Goal: Task Accomplishment & Management: Manage account settings

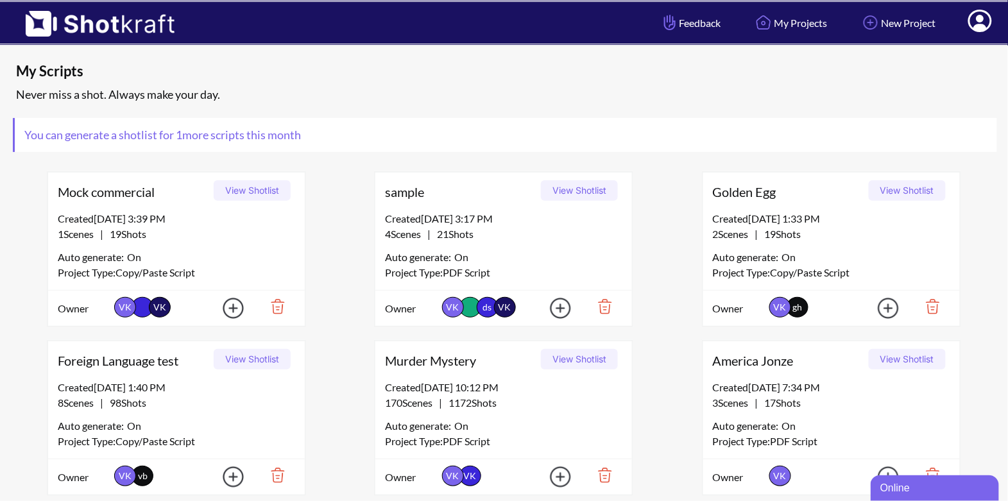
click at [983, 21] on icon at bounding box center [980, 21] width 24 height 22
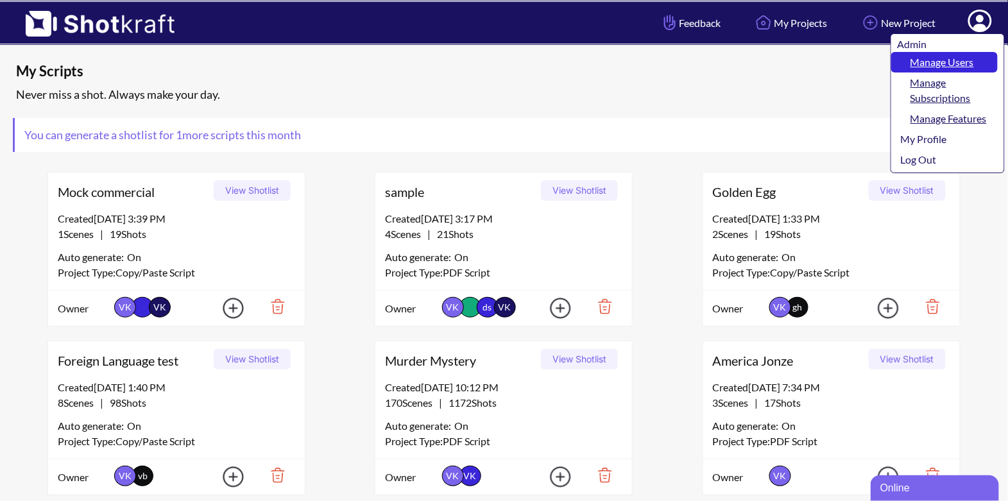
click at [956, 60] on link "Manage Users" at bounding box center [944, 62] width 107 height 21
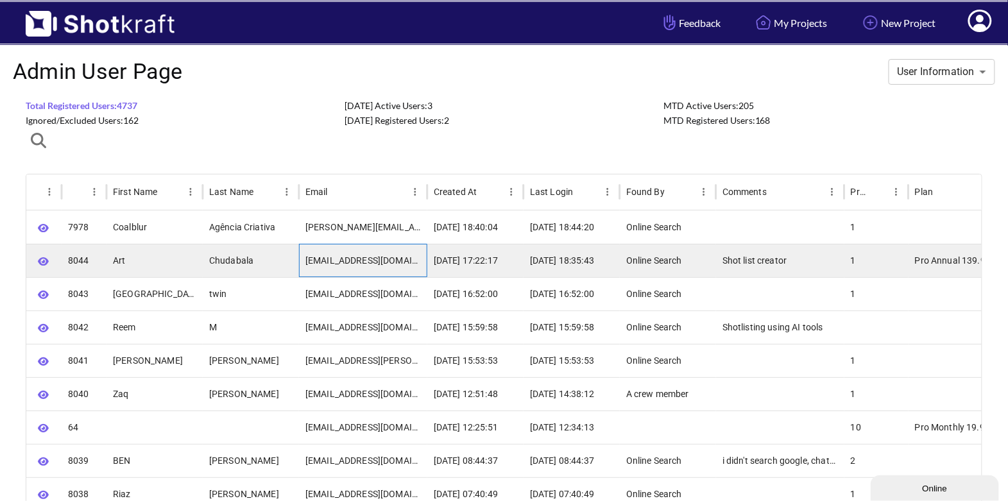
click at [361, 259] on div "[EMAIL_ADDRESS][DOMAIN_NAME]" at bounding box center [363, 260] width 128 height 33
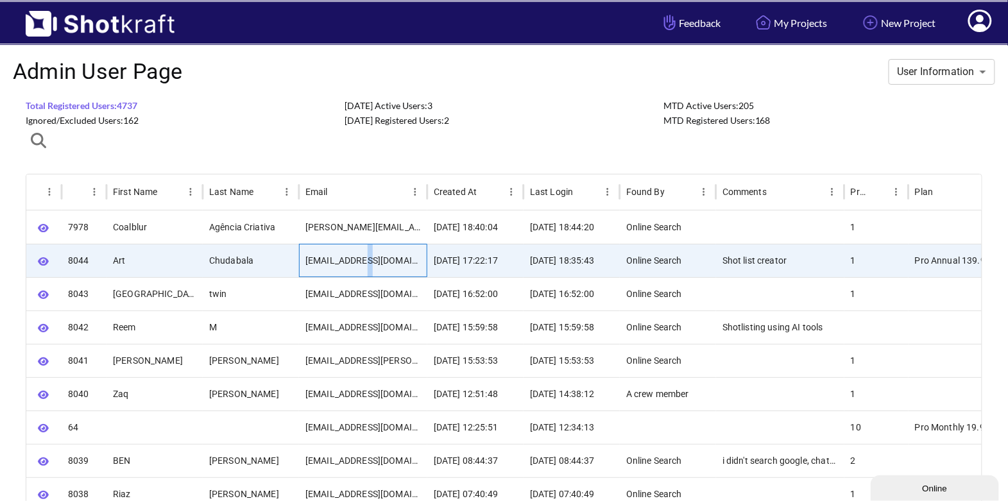
click at [361, 259] on div "[EMAIL_ADDRESS][DOMAIN_NAME]" at bounding box center [363, 260] width 128 height 33
copy div "[EMAIL_ADDRESS][DOMAIN_NAME]"
click at [984, 25] on icon at bounding box center [979, 22] width 13 height 15
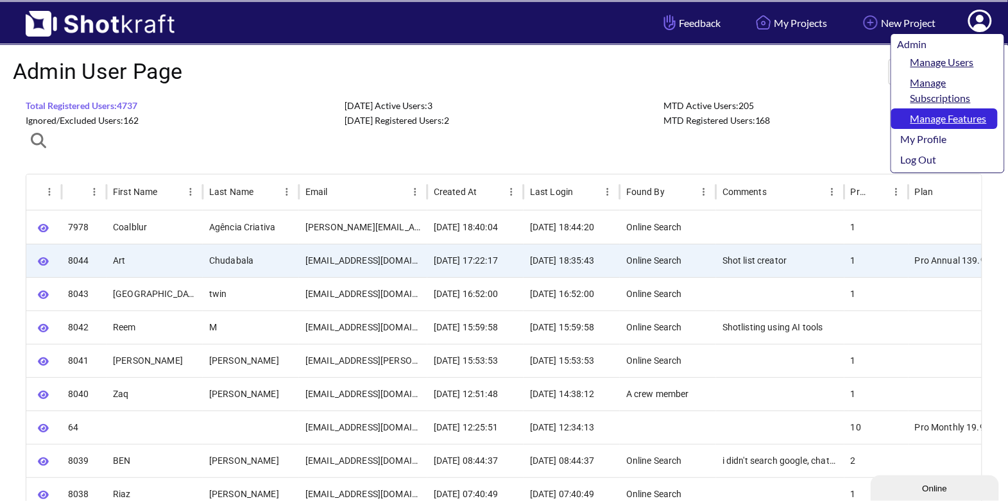
click at [944, 121] on link "Manage Features" at bounding box center [944, 118] width 107 height 21
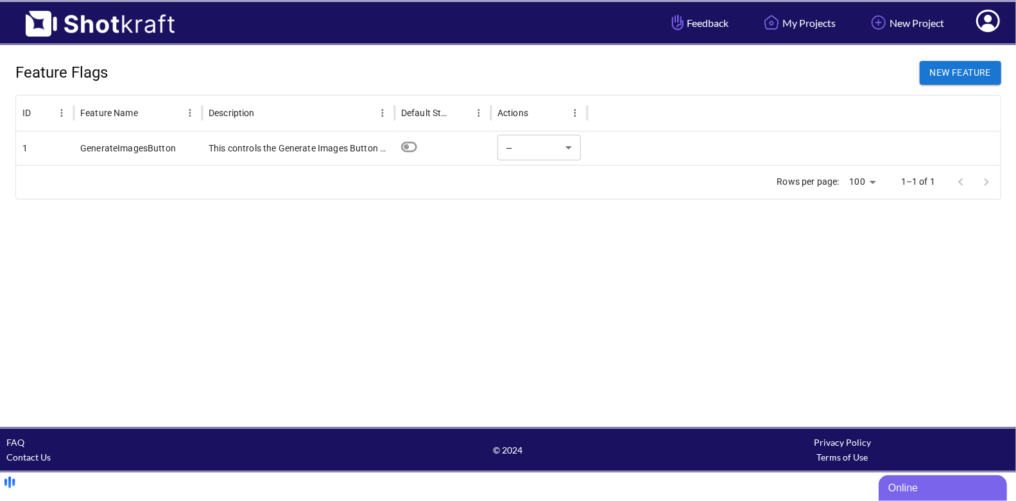
click at [636, 151] on div at bounding box center [793, 148] width 413 height 33
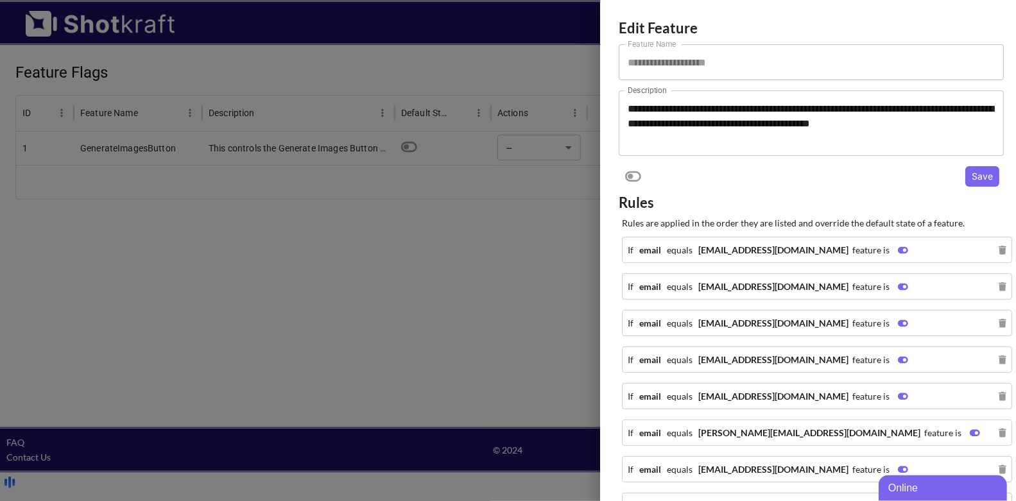
click at [636, 151] on div "**********" at bounding box center [811, 122] width 385 height 65
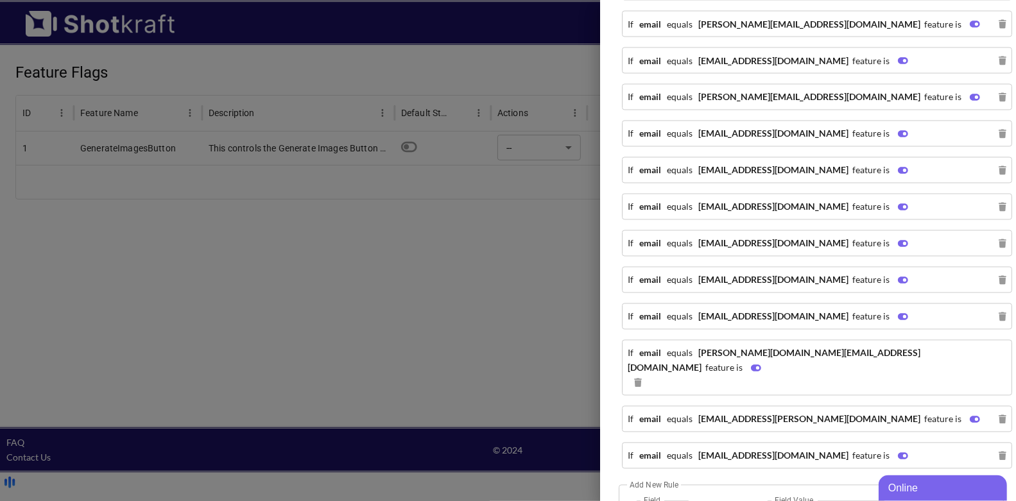
scroll to position [1464, 0]
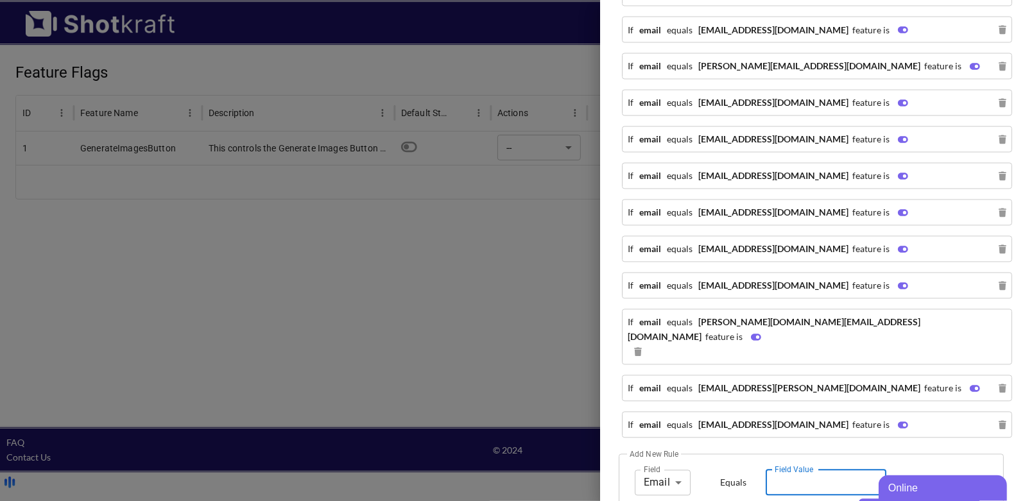
click at [783, 470] on input "Field Value" at bounding box center [826, 483] width 121 height 26
paste input "**********"
drag, startPoint x: 823, startPoint y: 425, endPoint x: 746, endPoint y: 425, distance: 76.4
click at [746, 454] on div "**********" at bounding box center [811, 496] width 385 height 85
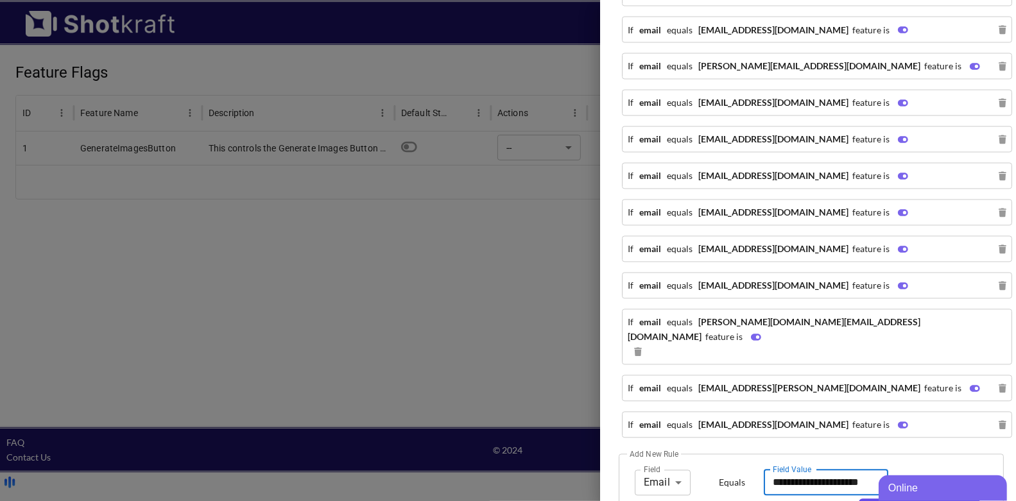
type input "**********"
click at [892, 499] on button "Add Rule" at bounding box center [919, 509] width 121 height 21
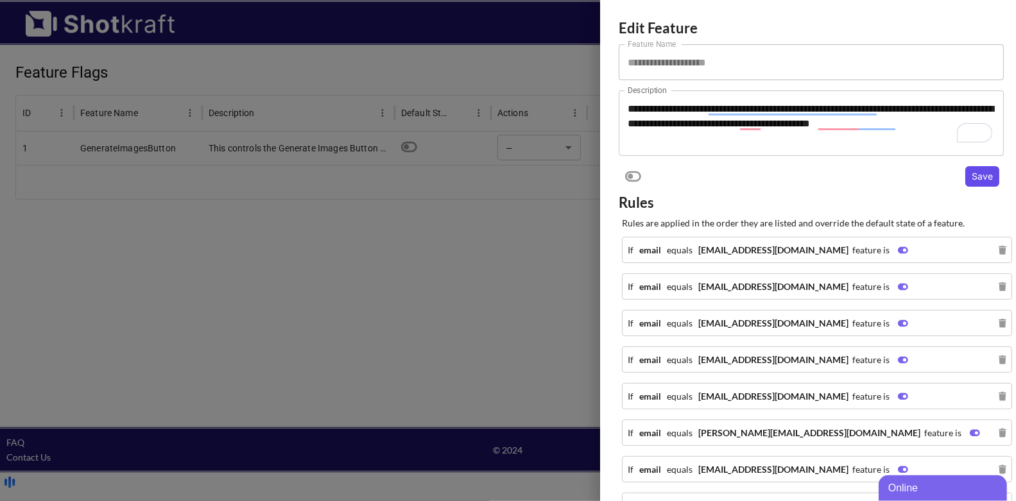
click at [973, 179] on button "Save" at bounding box center [982, 176] width 34 height 21
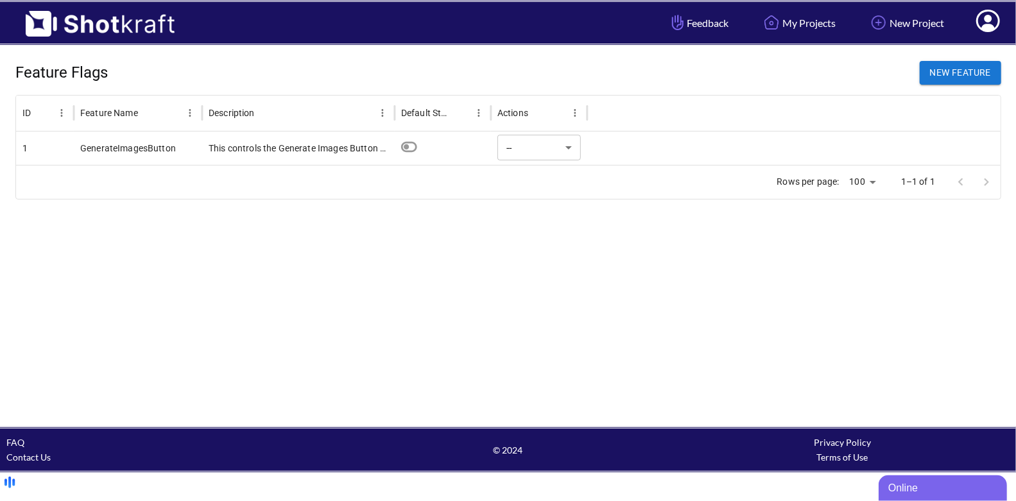
click at [992, 23] on icon at bounding box center [988, 21] width 24 height 22
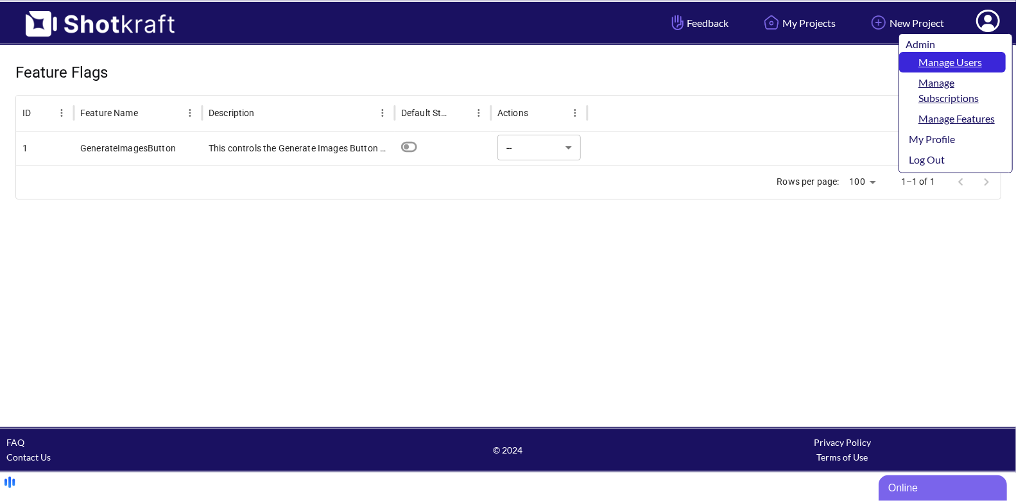
click at [960, 54] on link "Manage Users" at bounding box center [952, 62] width 107 height 21
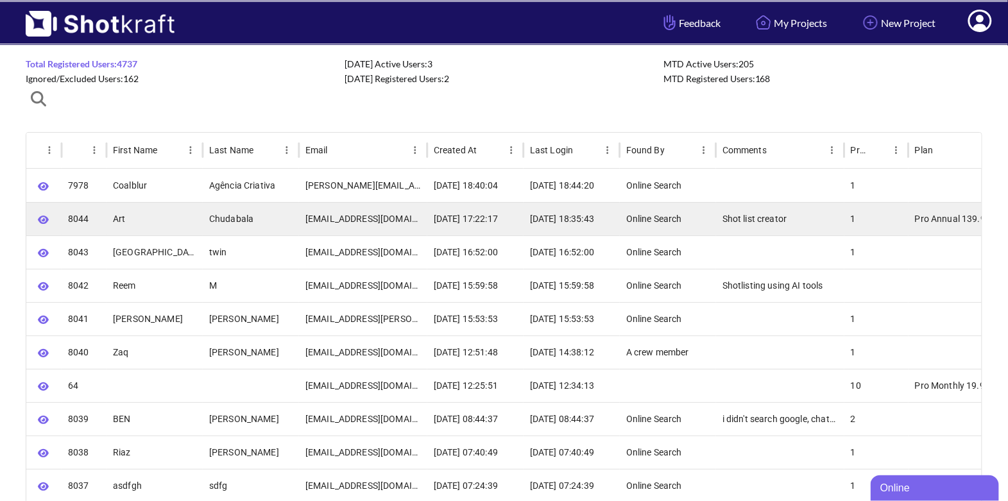
scroll to position [44, 0]
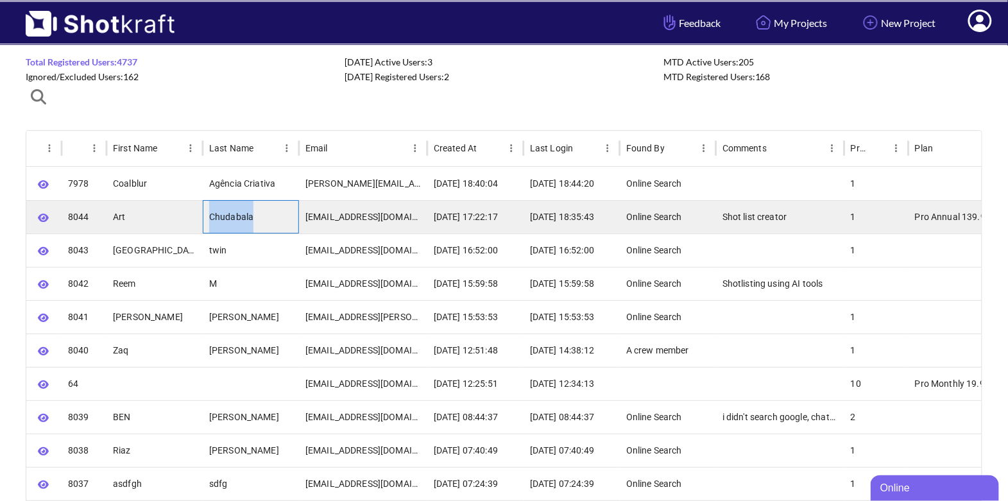
drag, startPoint x: 257, startPoint y: 214, endPoint x: 209, endPoint y: 214, distance: 48.1
click at [209, 214] on div "Chudabala" at bounding box center [251, 216] width 96 height 33
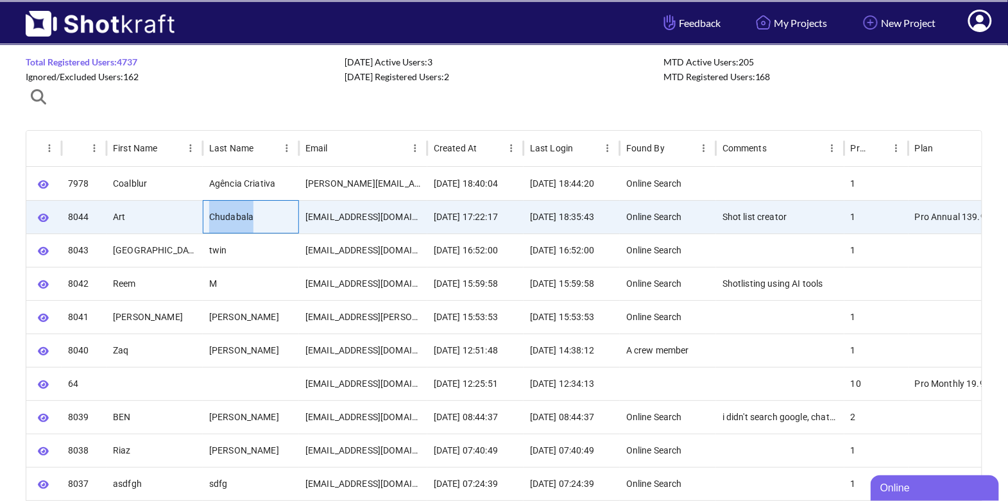
copy div "Chudabala"
